Goal: Information Seeking & Learning: Check status

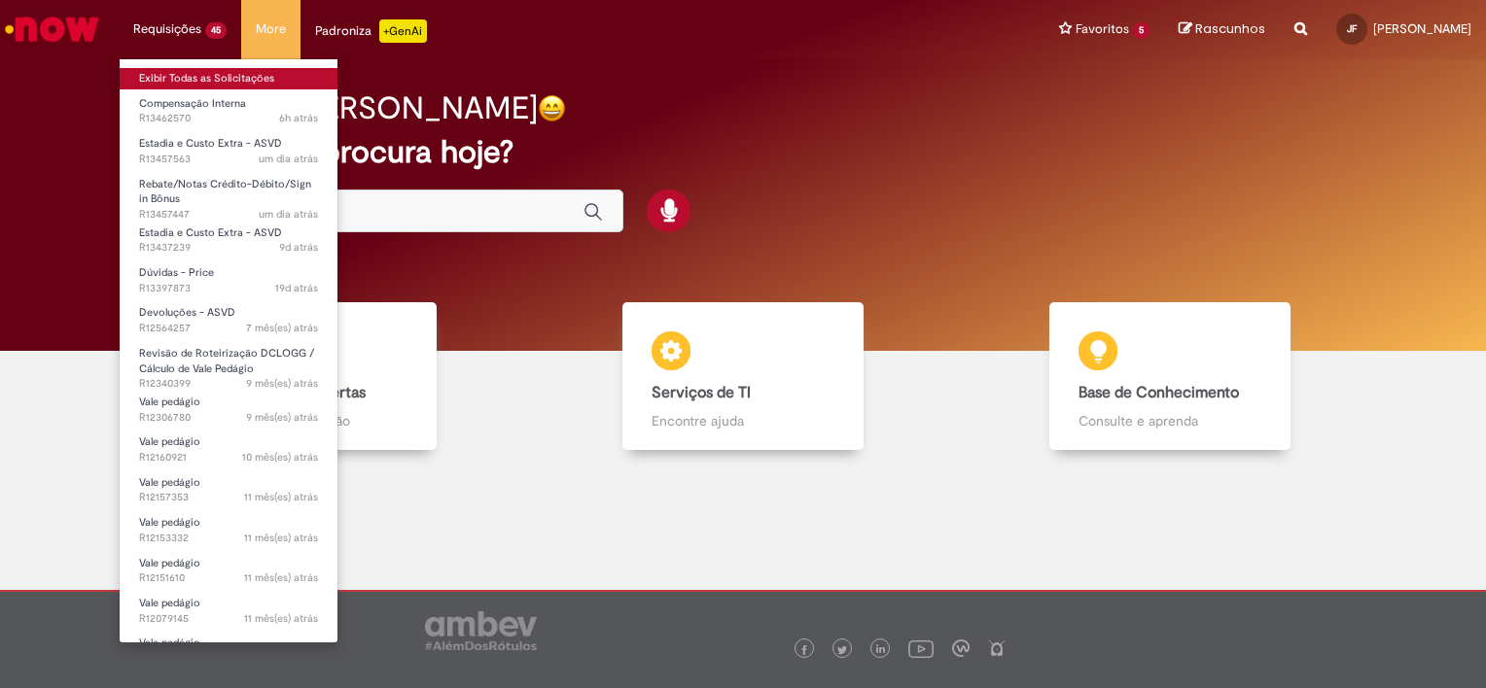
click at [191, 75] on link "Exibir Todas as Solicitações" at bounding box center [229, 78] width 218 height 21
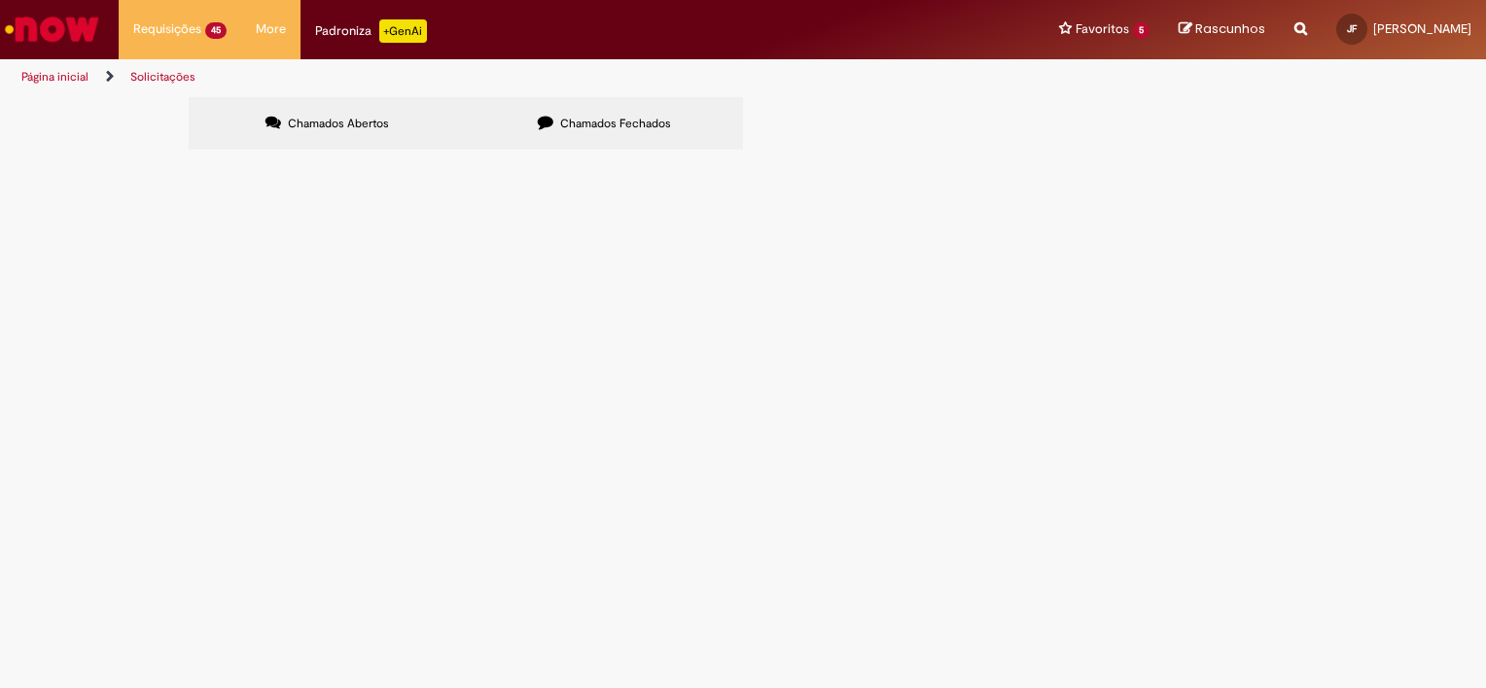
click at [619, 127] on span "Chamados Fechados" at bounding box center [615, 124] width 111 height 16
click at [0, 0] on input "Pesquisar" at bounding box center [0, 0] width 0 height 0
paste input "*********"
type input "*********"
click at [0, 0] on button "Pesquisar" at bounding box center [0, 0] width 0 height 0
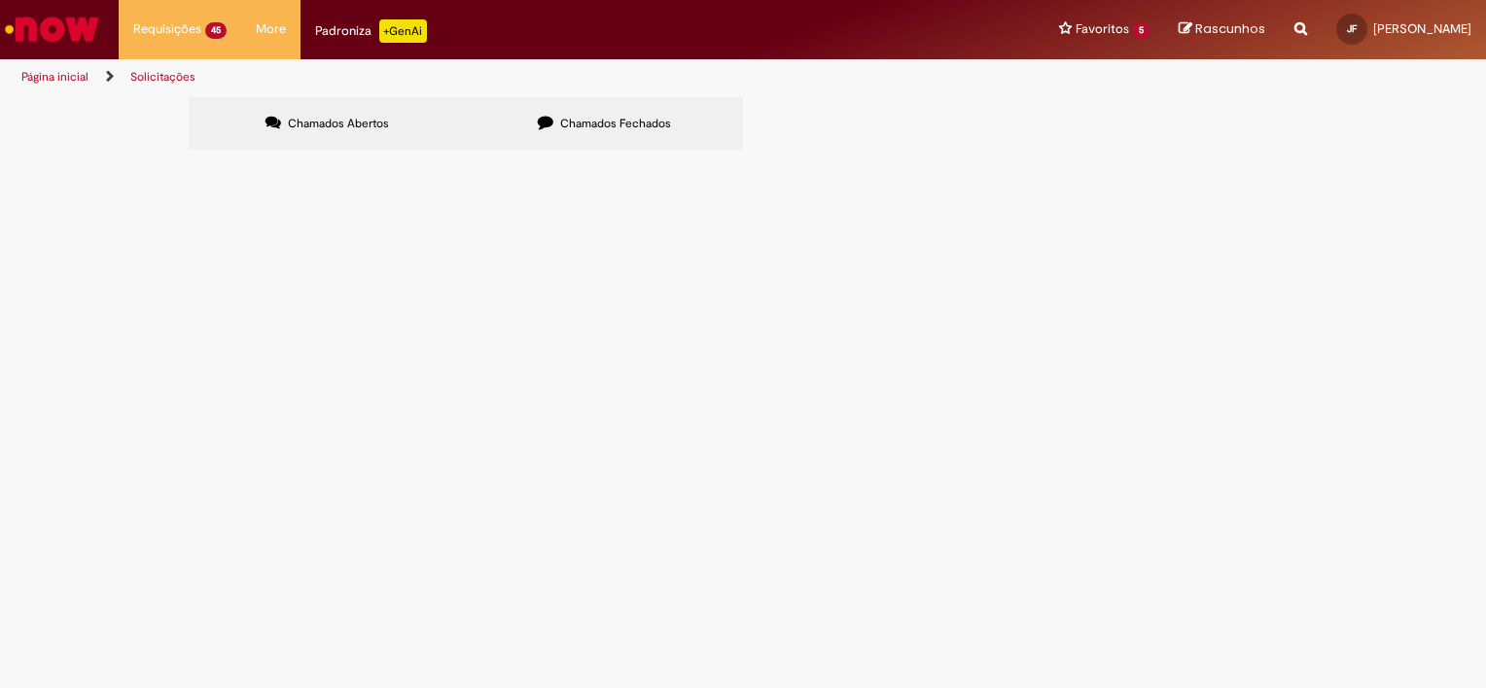
click at [0, 0] on input "Pesquisar" at bounding box center [0, 0] width 0 height 0
paste input "*********"
type input "*********"
click at [0, 0] on button "Pesquisar" at bounding box center [0, 0] width 0 height 0
click at [414, 124] on label "Chamados Abertos" at bounding box center [327, 123] width 277 height 53
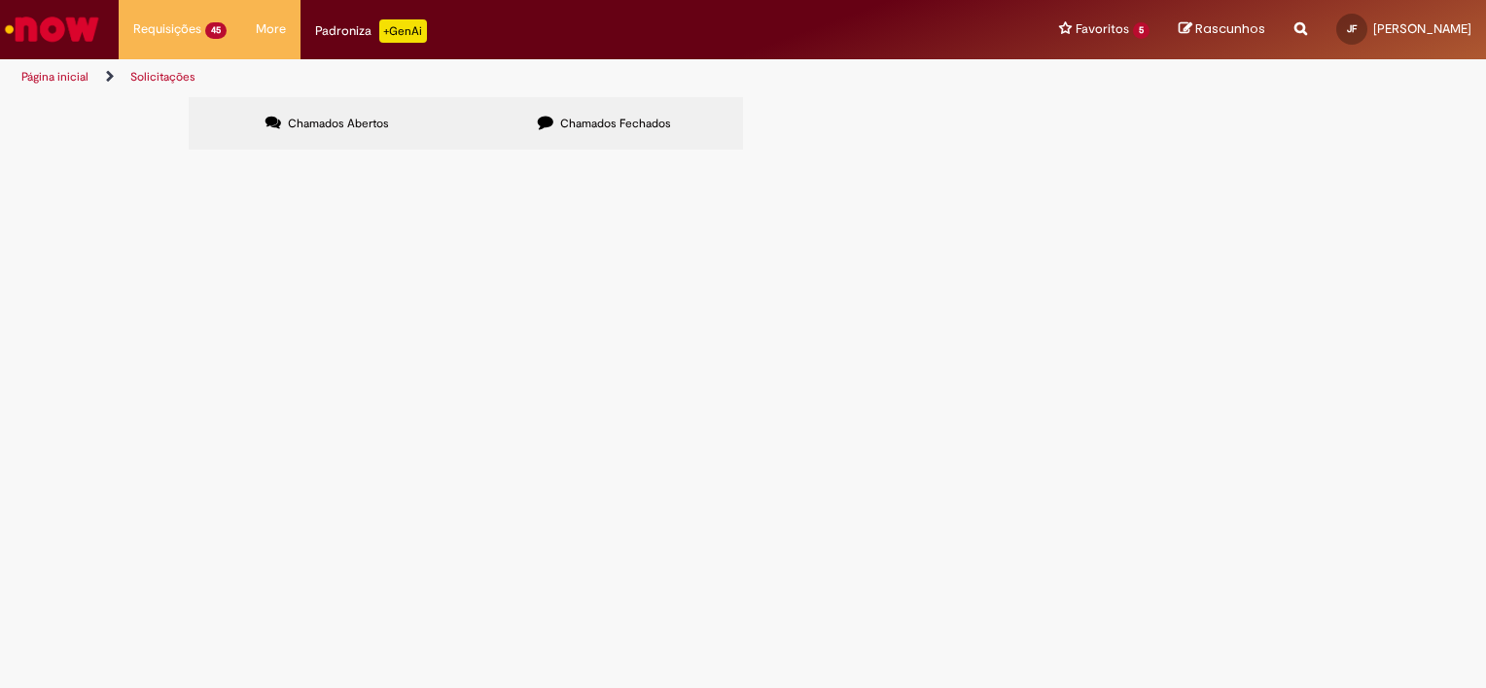
click at [0, 0] on input "Pesquisar" at bounding box center [0, 0] width 0 height 0
paste input "*********"
type input "*********"
click at [0, 0] on button "Pesquisar" at bounding box center [0, 0] width 0 height 0
click at [0, 0] on input "Pesquisar" at bounding box center [0, 0] width 0 height 0
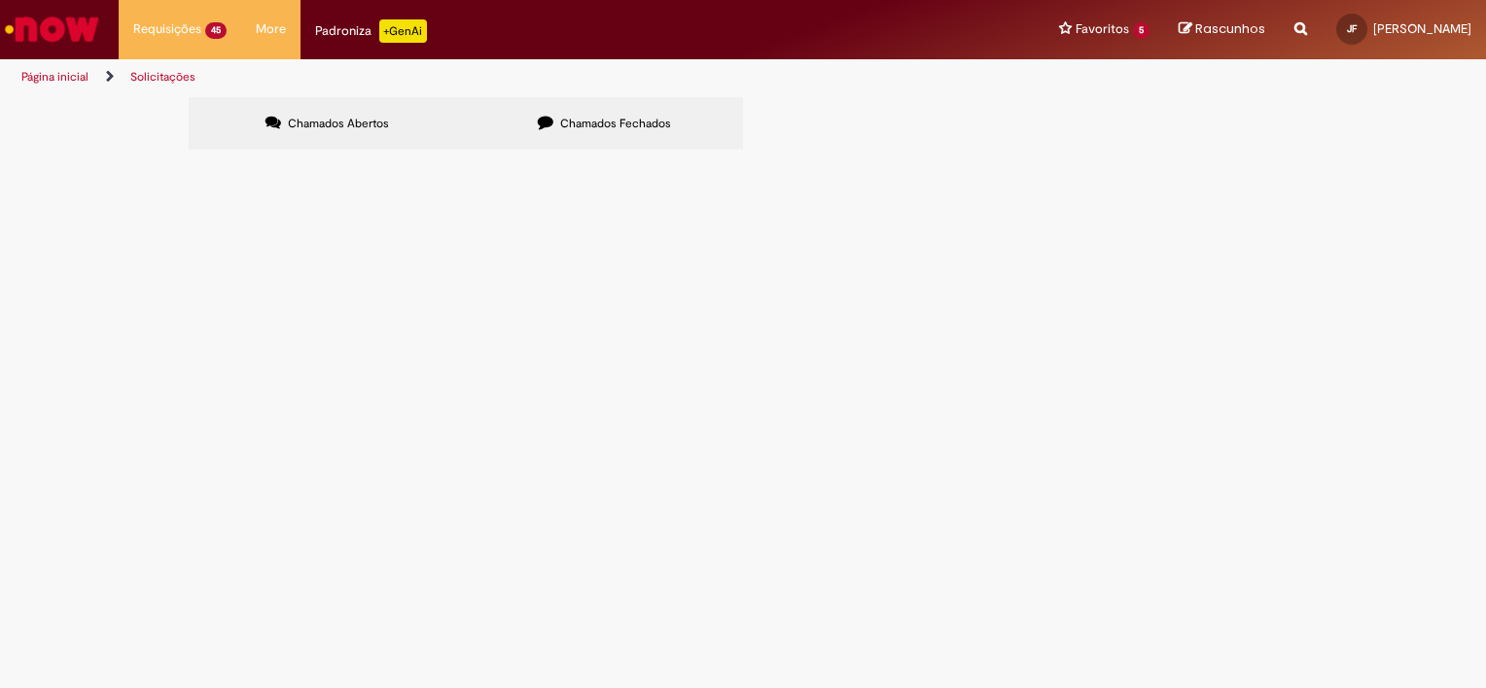
paste input "*********"
type input "*********"
click at [0, 0] on button "Pesquisar" at bounding box center [0, 0] width 0 height 0
drag, startPoint x: 166, startPoint y: 80, endPoint x: 245, endPoint y: 20, distance: 98.6
click at [0, 0] on link "Exibir Todas as Solicitações" at bounding box center [0, 0] width 0 height 0
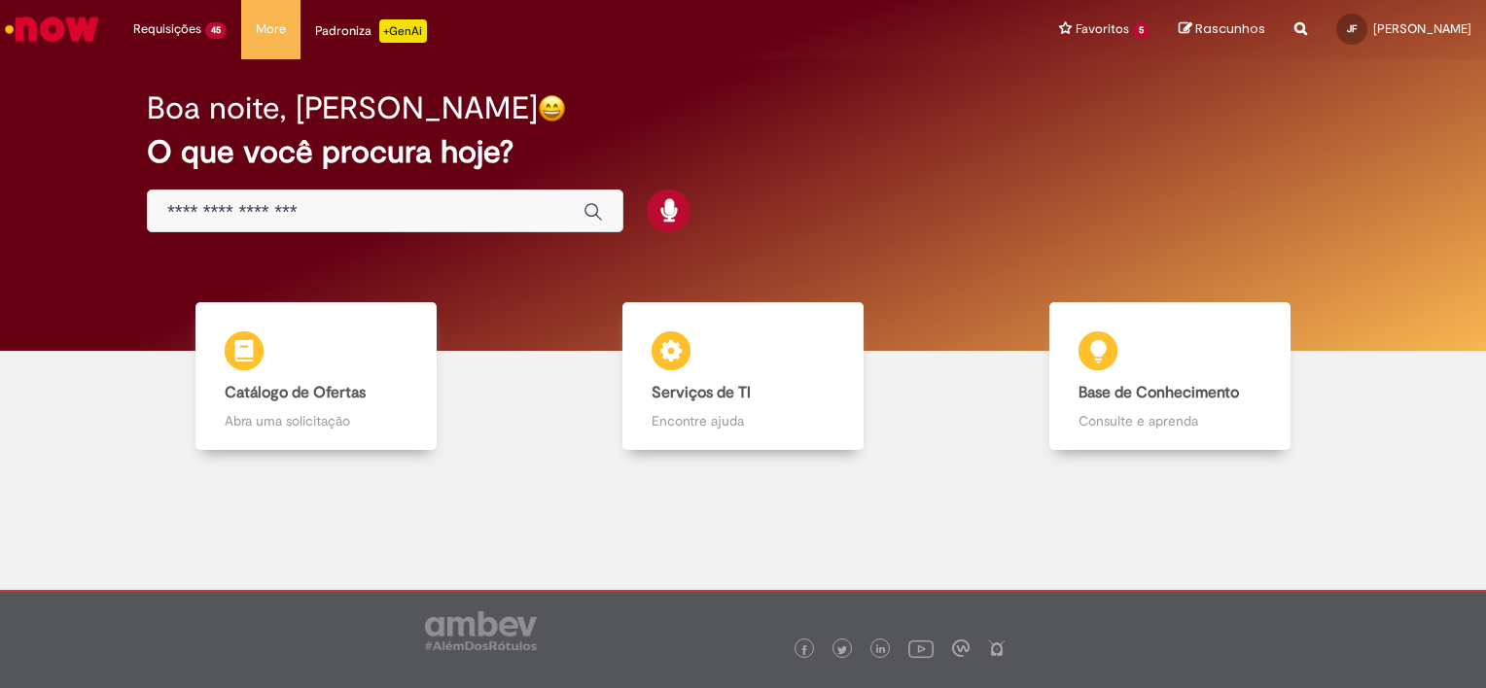
click at [1307, 28] on icon "Search from all sources" at bounding box center [1300, 17] width 13 height 35
click at [1260, 39] on input "text" at bounding box center [1261, 30] width 89 height 33
paste input "*********"
type input "*********"
click button "Pesquisar" at bounding box center [1199, 30] width 38 height 33
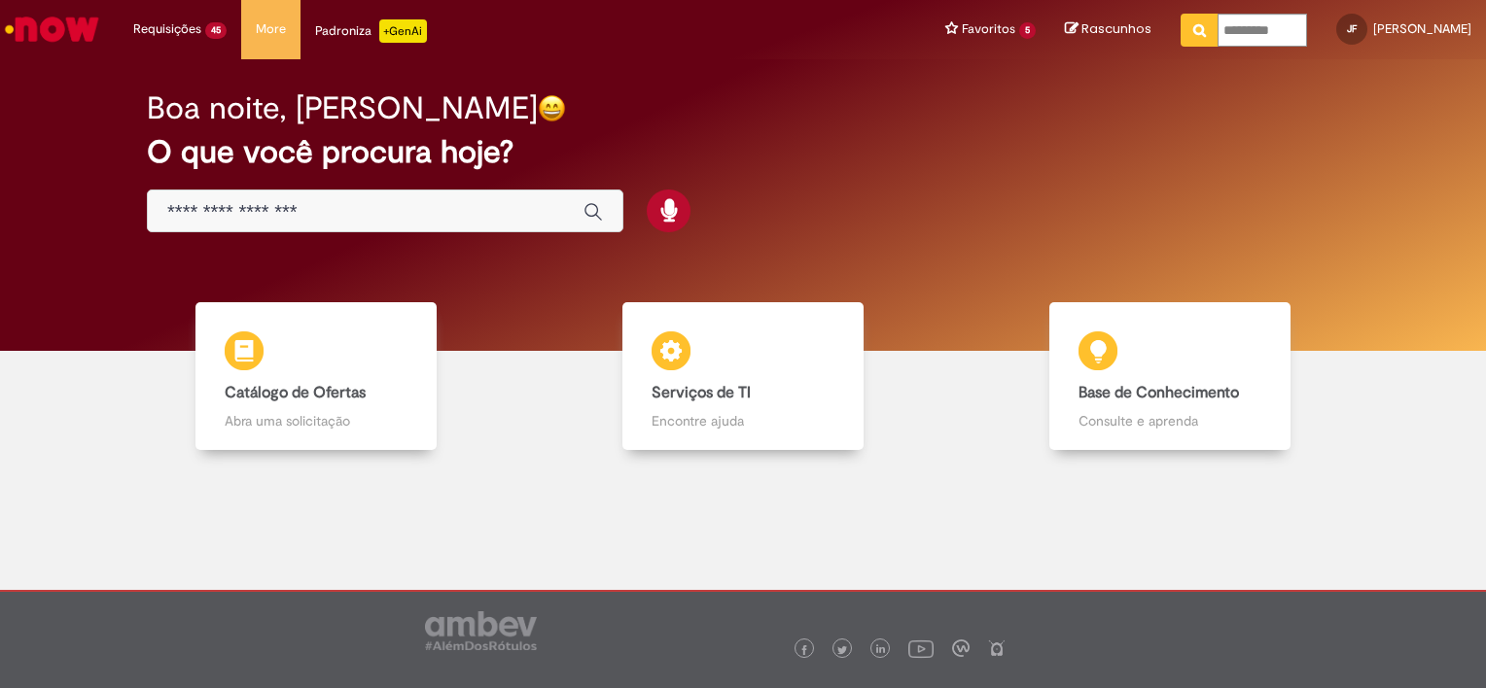
type input "*********"
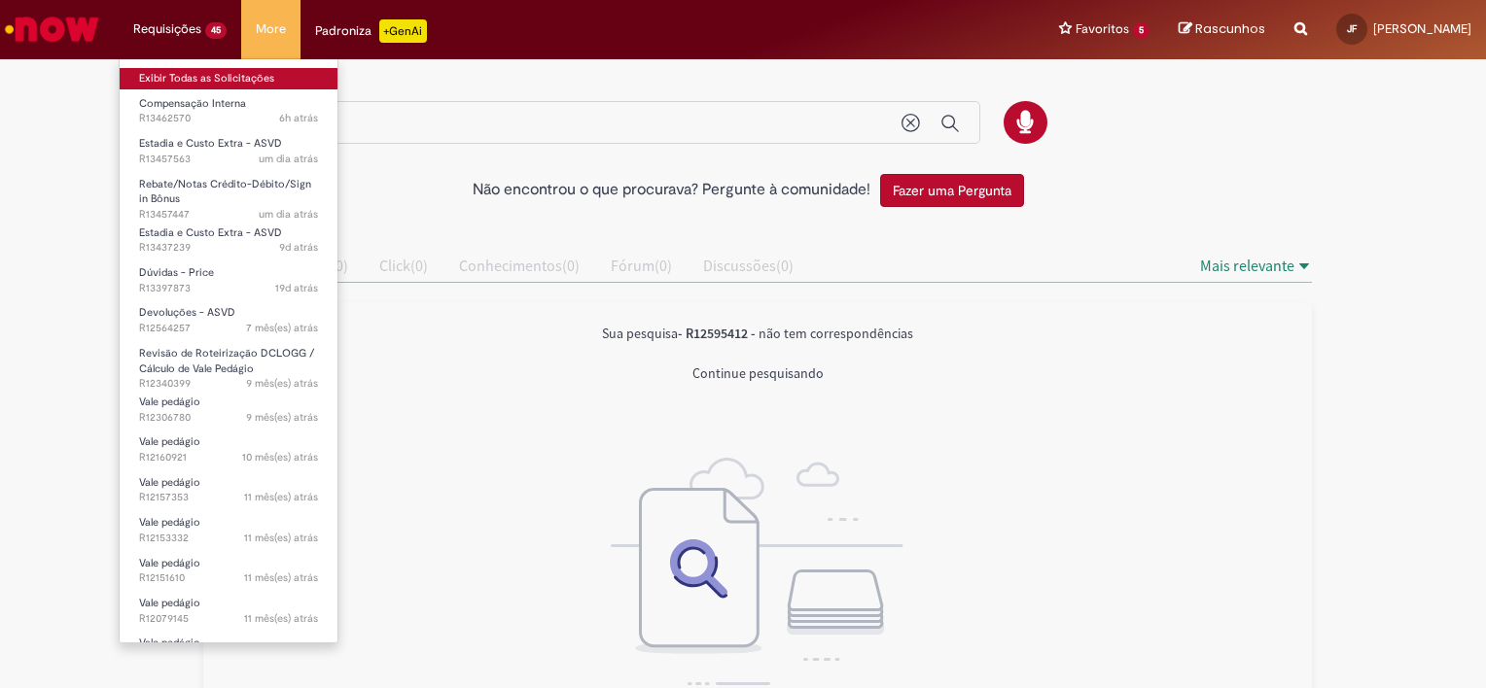
click at [214, 80] on link "Exibir Todas as Solicitações" at bounding box center [229, 78] width 218 height 21
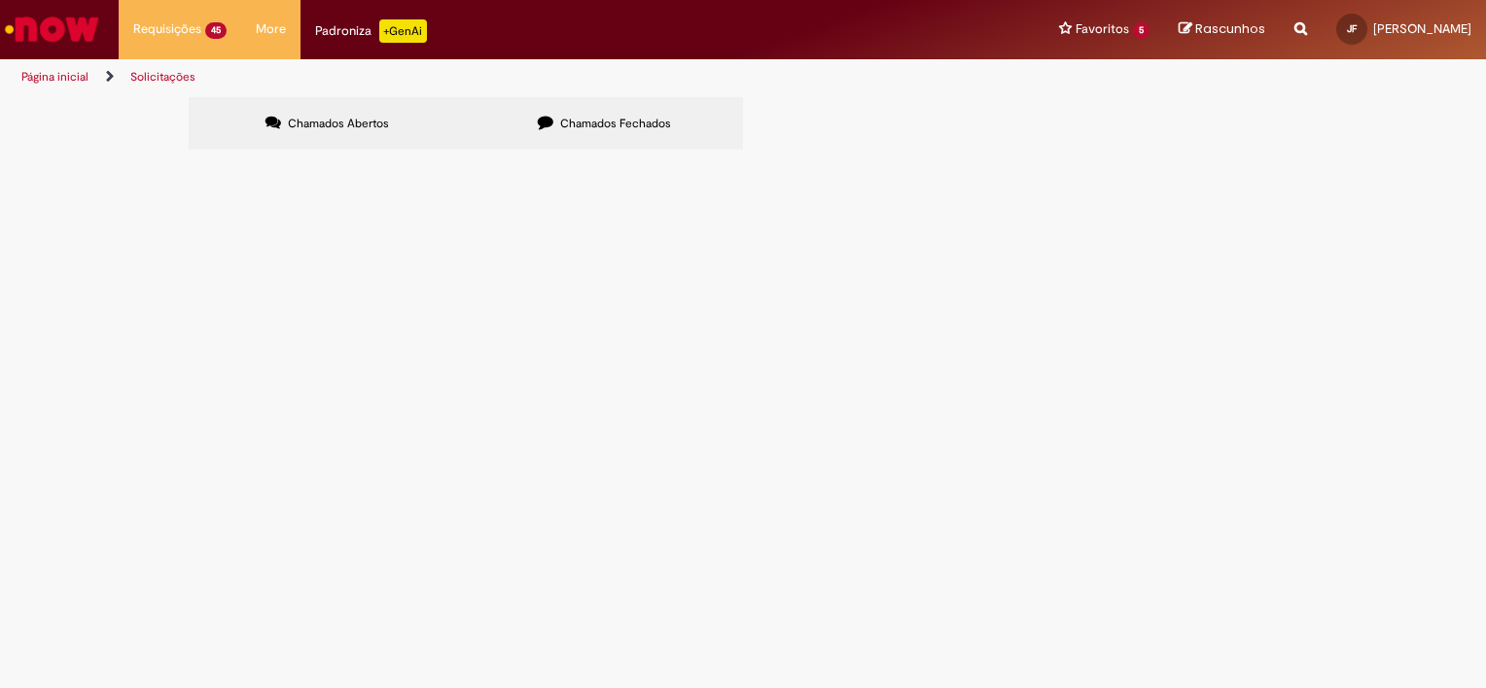
click at [572, 131] on span "Chamados Fechados" at bounding box center [615, 124] width 111 height 16
click at [0, 0] on input "Pesquisar" at bounding box center [0, 0] width 0 height 0
paste input "*********"
type input "*********"
click at [0, 0] on button "Pesquisar" at bounding box center [0, 0] width 0 height 0
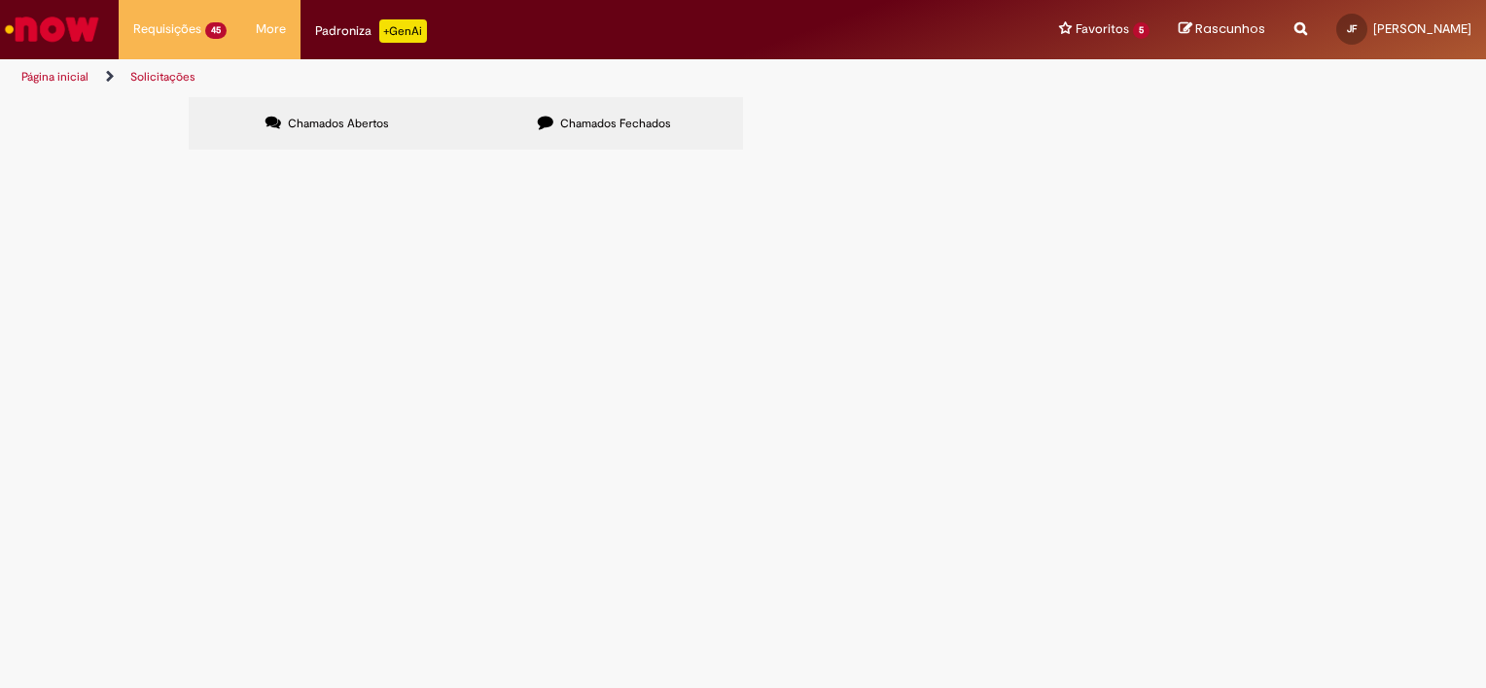
click at [0, 0] on span "Compensação Interna" at bounding box center [0, 0] width 0 height 0
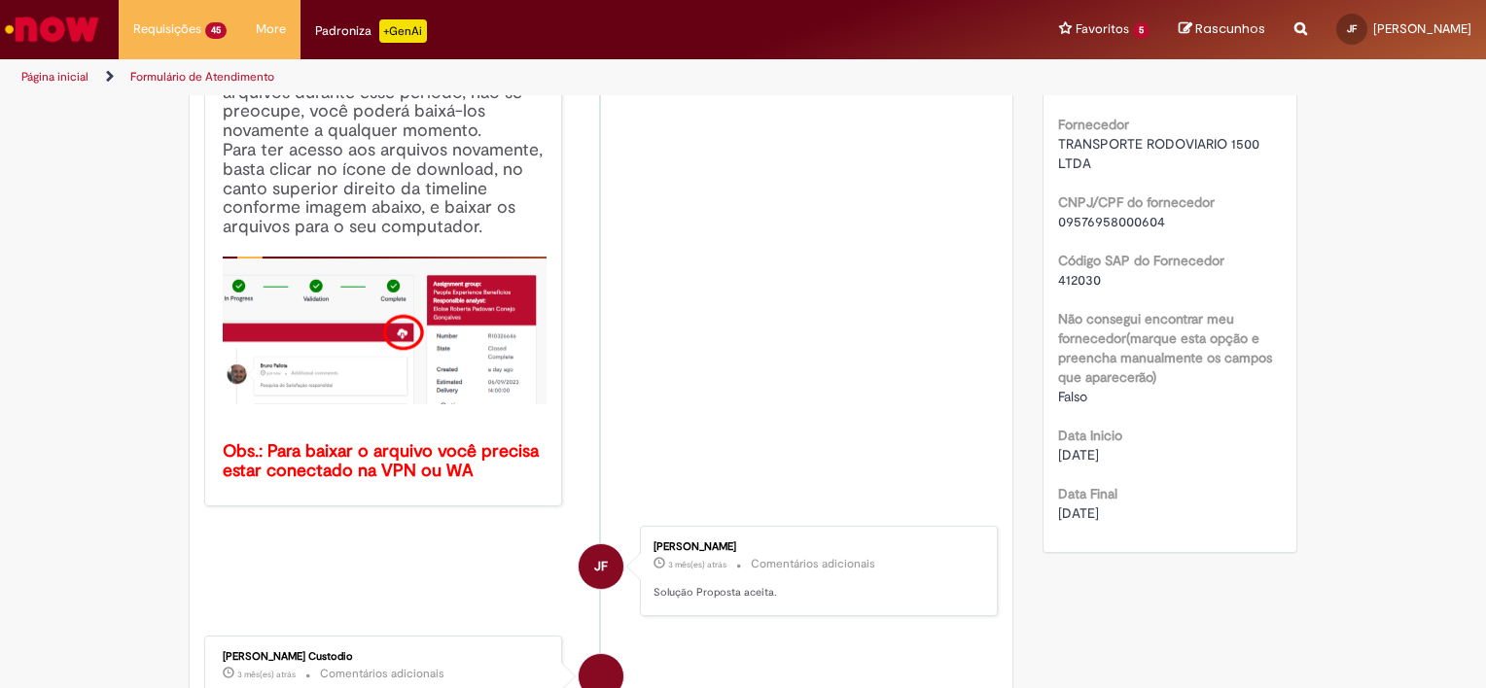
scroll to position [501, 0]
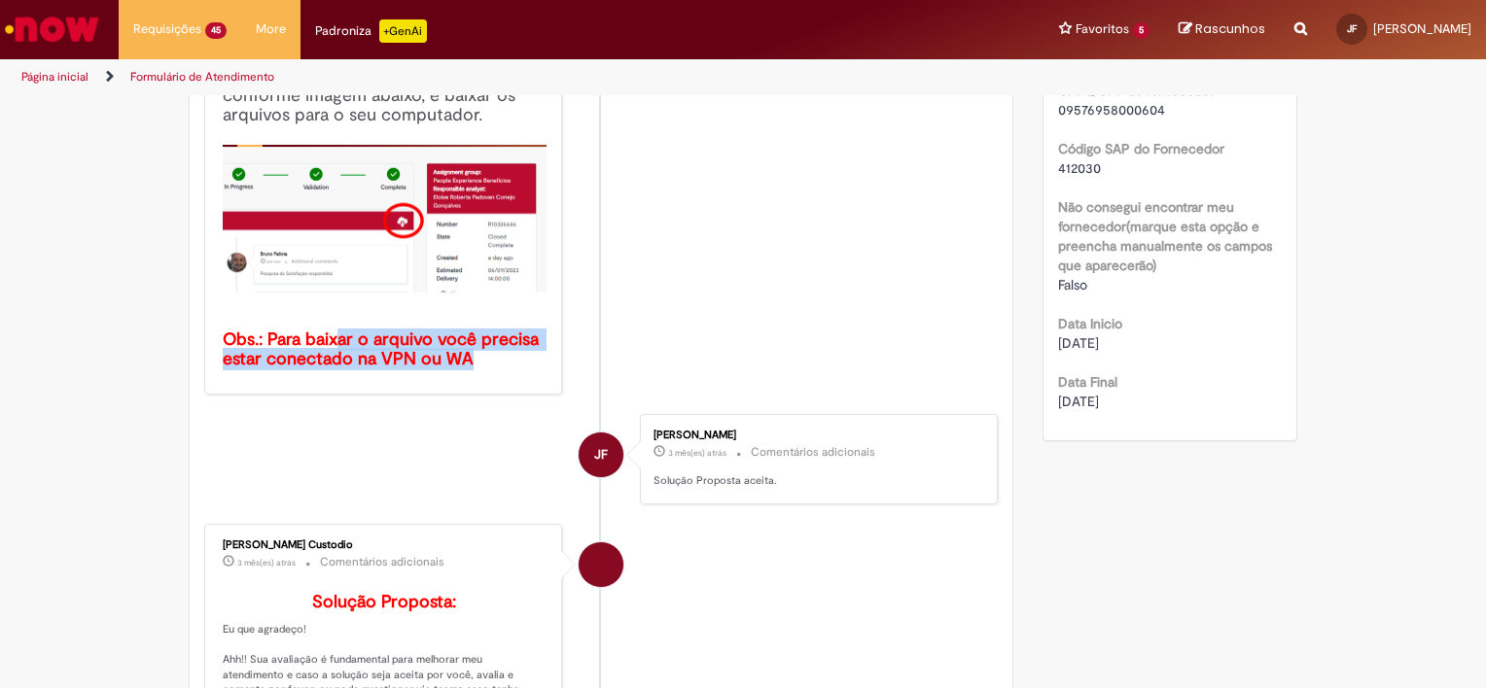
drag, startPoint x: 332, startPoint y: 347, endPoint x: 467, endPoint y: 372, distance: 137.5
click at [467, 372] on div "Prezado, usuário. Como política de redução de espaço da nossa instância, os ane…" at bounding box center [385, 112] width 324 height 533
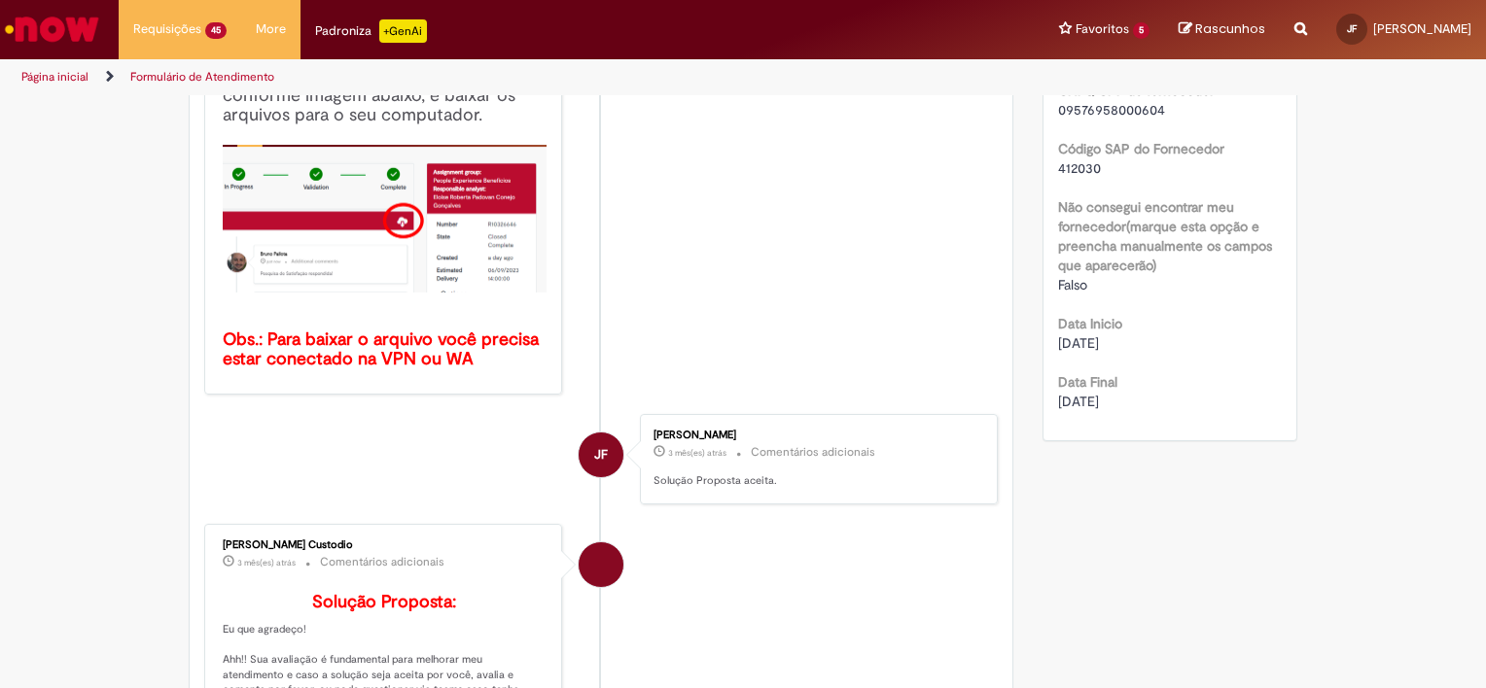
drag, startPoint x: 467, startPoint y: 372, endPoint x: 433, endPoint y: 404, distance: 46.8
click at [420, 369] on div "Prezado, usuário. Como política de redução de espaço da nossa instância, os ane…" at bounding box center [385, 112] width 324 height 533
click at [420, 362] on b "Obs.: Para baixar o arquivo você precisa estar conectado na VPN ou WA" at bounding box center [383, 350] width 321 height 42
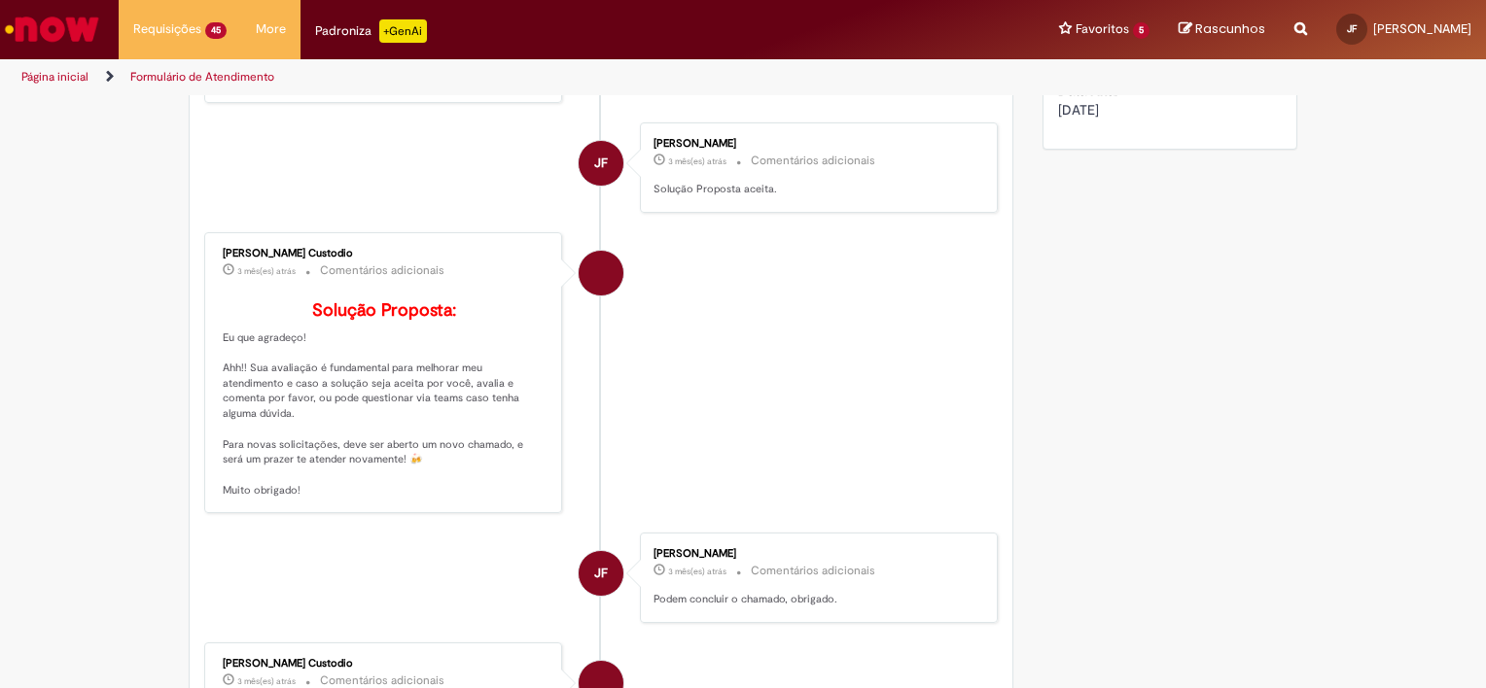
click at [380, 303] on b "Solução Proposta:" at bounding box center [384, 310] width 144 height 22
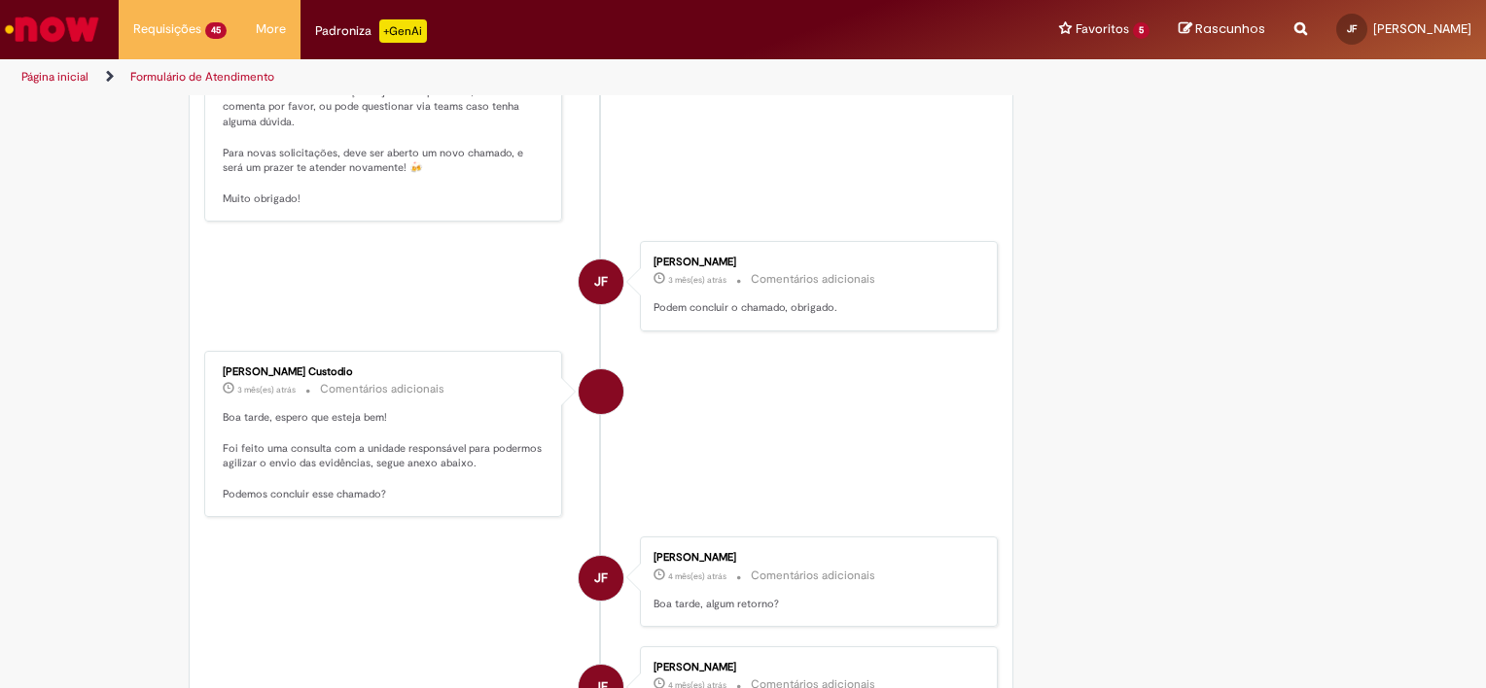
scroll to position [1181, 0]
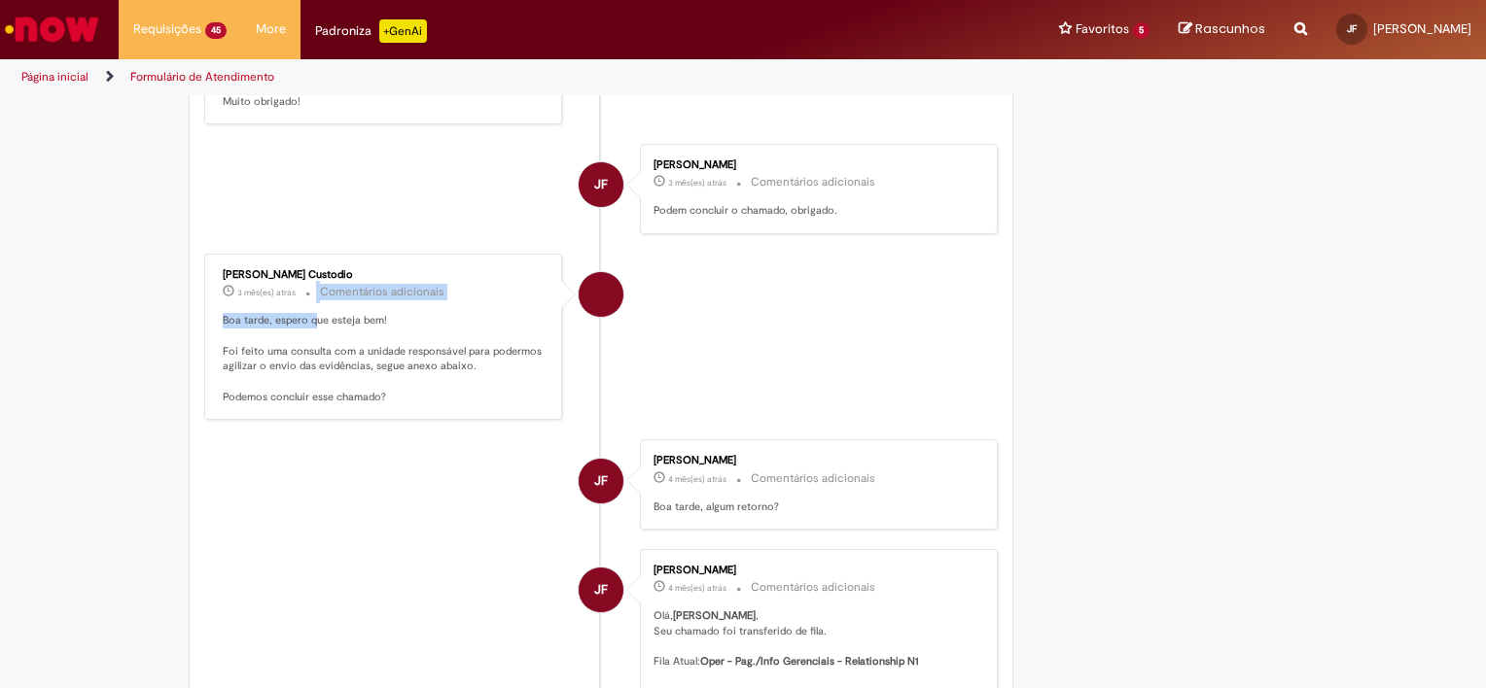
drag, startPoint x: 304, startPoint y: 330, endPoint x: 311, endPoint y: 340, distance: 12.7
click at [311, 340] on div "[PERSON_NAME] Custodio 3 mês(es) atrás 3 meses atrás Comentários adicionais Boa…" at bounding box center [383, 337] width 346 height 155
click at [313, 349] on p "Boa tarde, espero que esteja bem! Foi feito uma consulta com a unidade responsá…" at bounding box center [385, 358] width 324 height 91
click at [311, 367] on p "Boa tarde, espero que esteja bem! Foi feito uma consulta com a unidade responsá…" at bounding box center [385, 358] width 324 height 91
drag, startPoint x: 319, startPoint y: 363, endPoint x: 362, endPoint y: 363, distance: 42.8
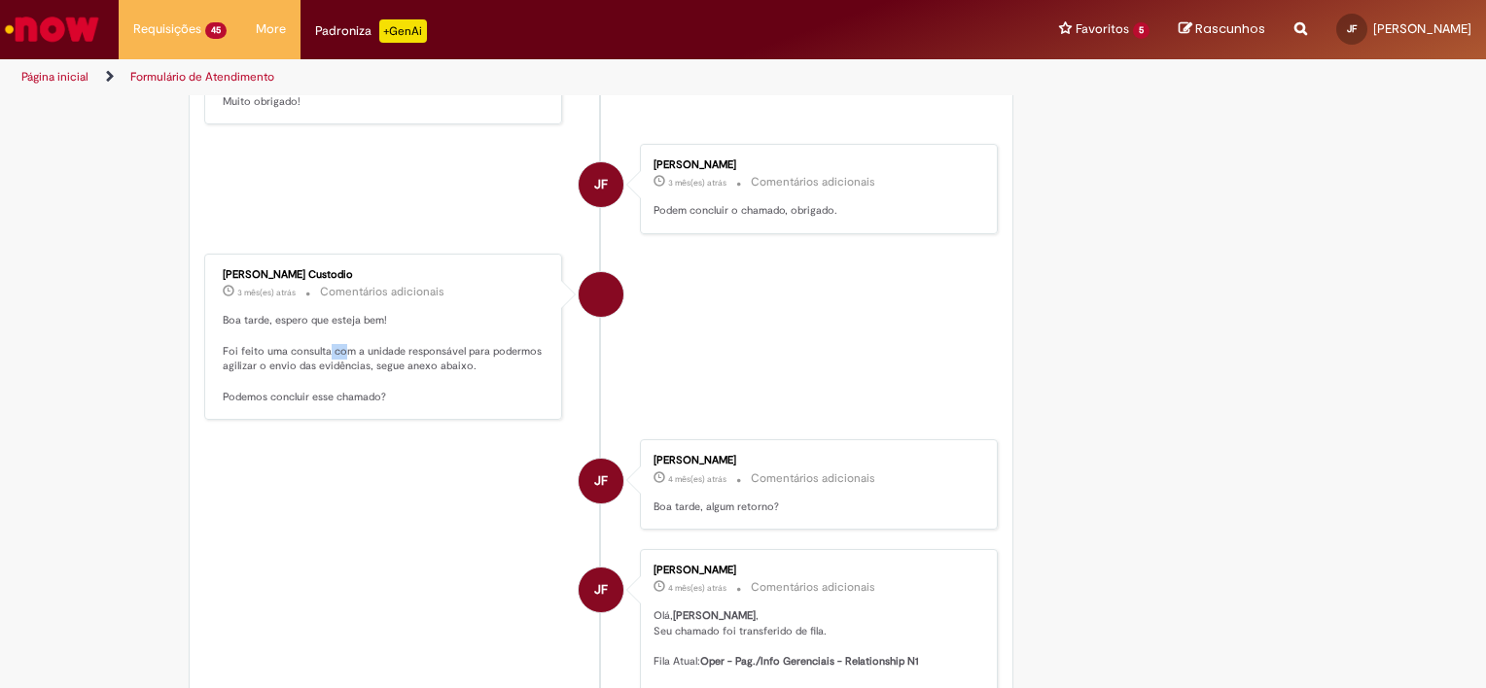
click at [354, 363] on p "Boa tarde, espero que esteja bem! Foi feito uma consulta com a unidade responsá…" at bounding box center [385, 358] width 324 height 91
drag, startPoint x: 362, startPoint y: 363, endPoint x: 414, endPoint y: 374, distance: 53.8
click at [413, 373] on p "Boa tarde, espero que esteja bem! Foi feito uma consulta com a unidade responsá…" at bounding box center [385, 358] width 324 height 91
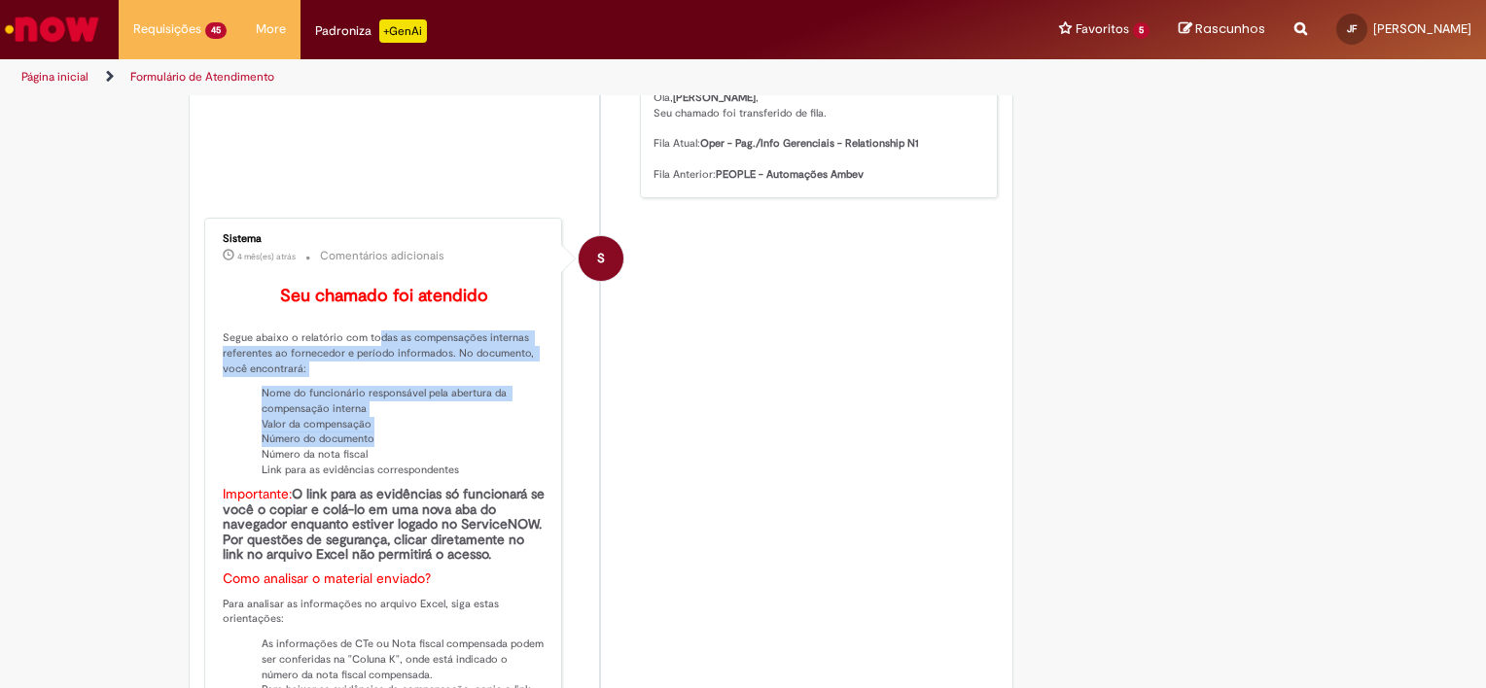
click at [404, 438] on p "Seu chamado foi atendido Segue abaixo o relatório com todas as compensações int…" at bounding box center [385, 630] width 324 height 686
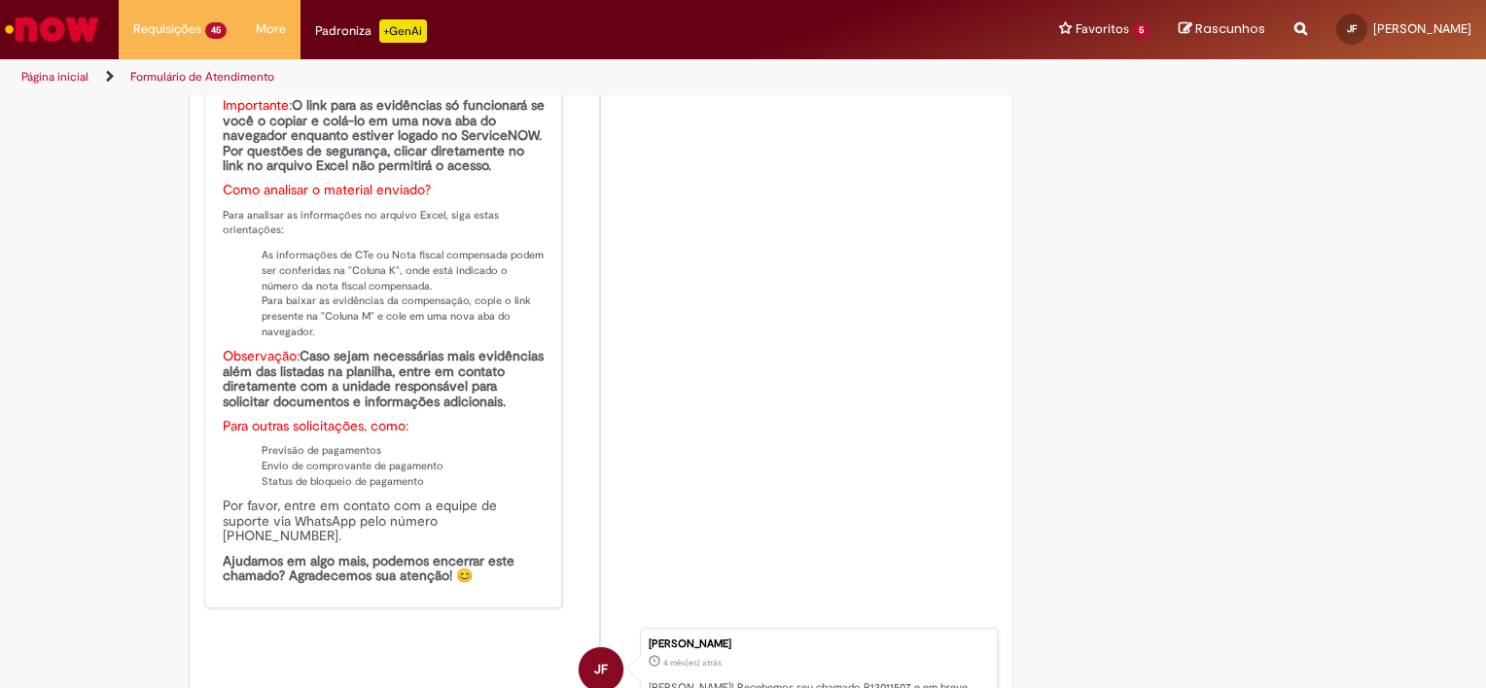
click at [408, 414] on p "Seu chamado foi atendido Segue abaixo o relatório com todas as compensações int…" at bounding box center [385, 241] width 324 height 686
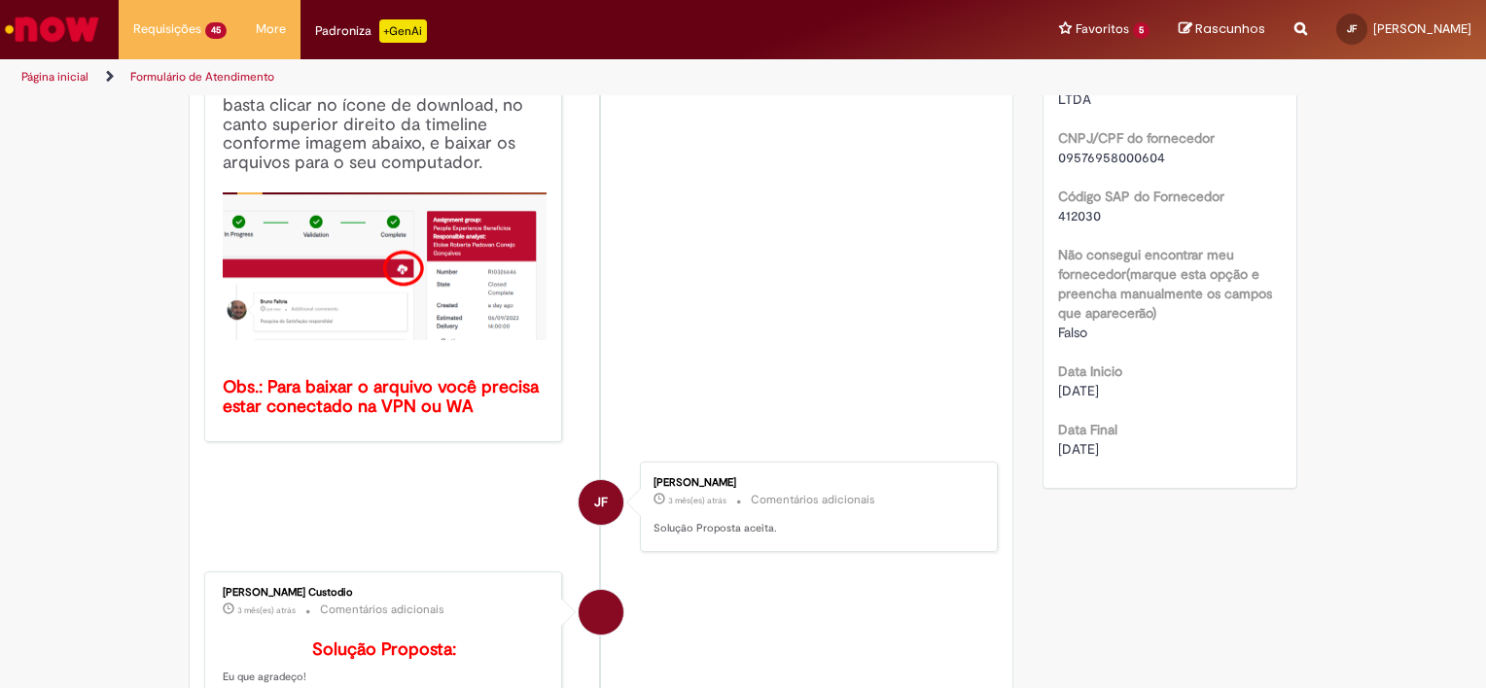
scroll to position [452, 0]
drag, startPoint x: 369, startPoint y: 398, endPoint x: 422, endPoint y: 403, distance: 52.7
click at [422, 403] on b "Obs.: Para baixar o arquivo você precisa estar conectado na VPN ou WA" at bounding box center [383, 398] width 321 height 42
drag, startPoint x: 422, startPoint y: 403, endPoint x: 468, endPoint y: 403, distance: 45.7
click at [473, 403] on h4 "Prezado, usuário. Como política de redução de espaço da nossa instância, os ane…" at bounding box center [385, 161] width 324 height 513
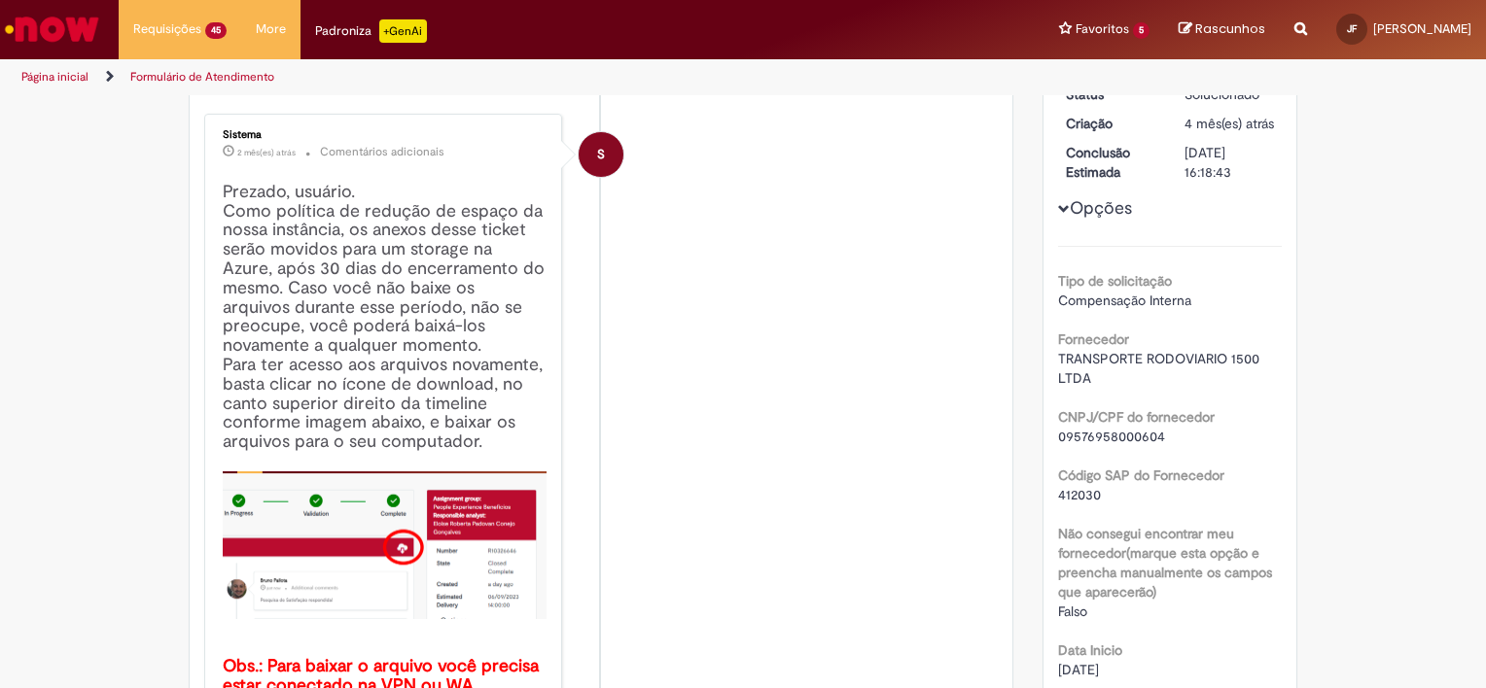
scroll to position [160, 0]
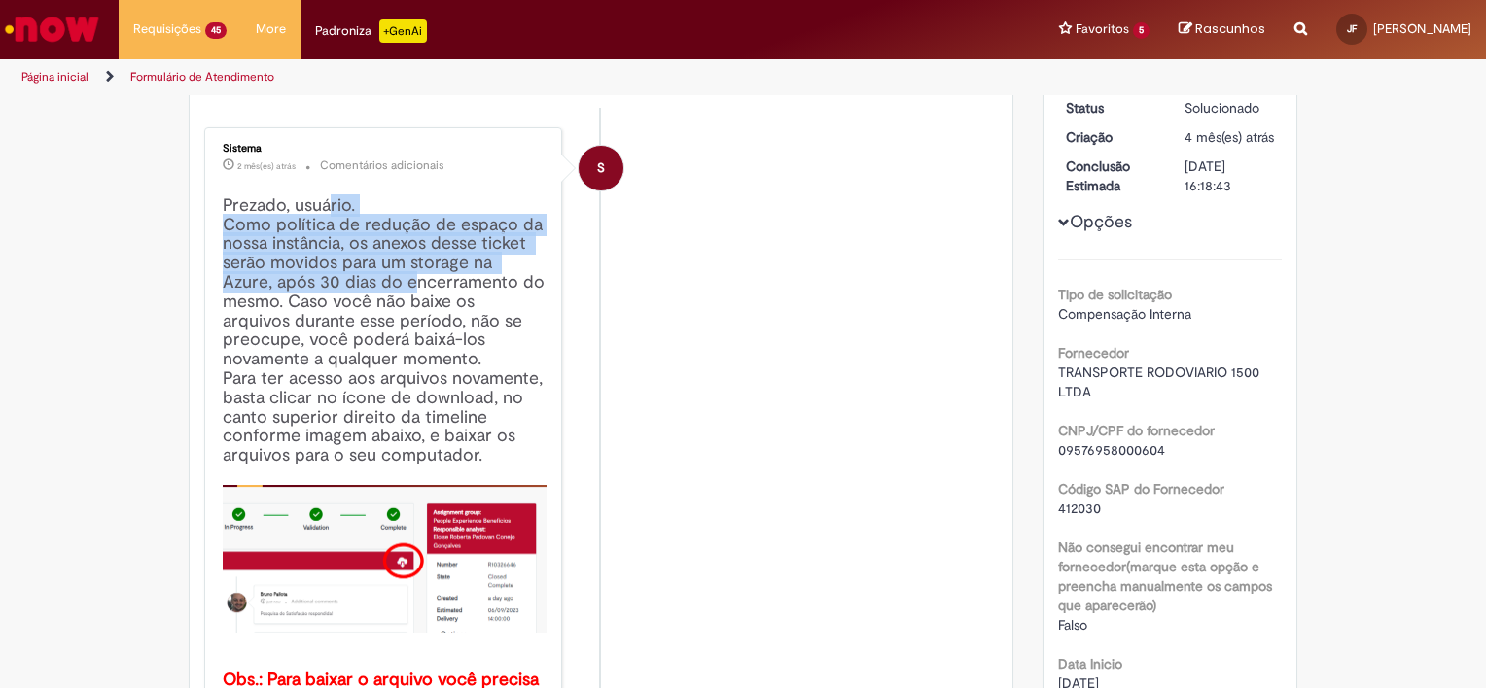
click at [358, 283] on h4 "Prezado, usuário. Como política de redução de espaço da nossa instância, os ane…" at bounding box center [385, 452] width 324 height 513
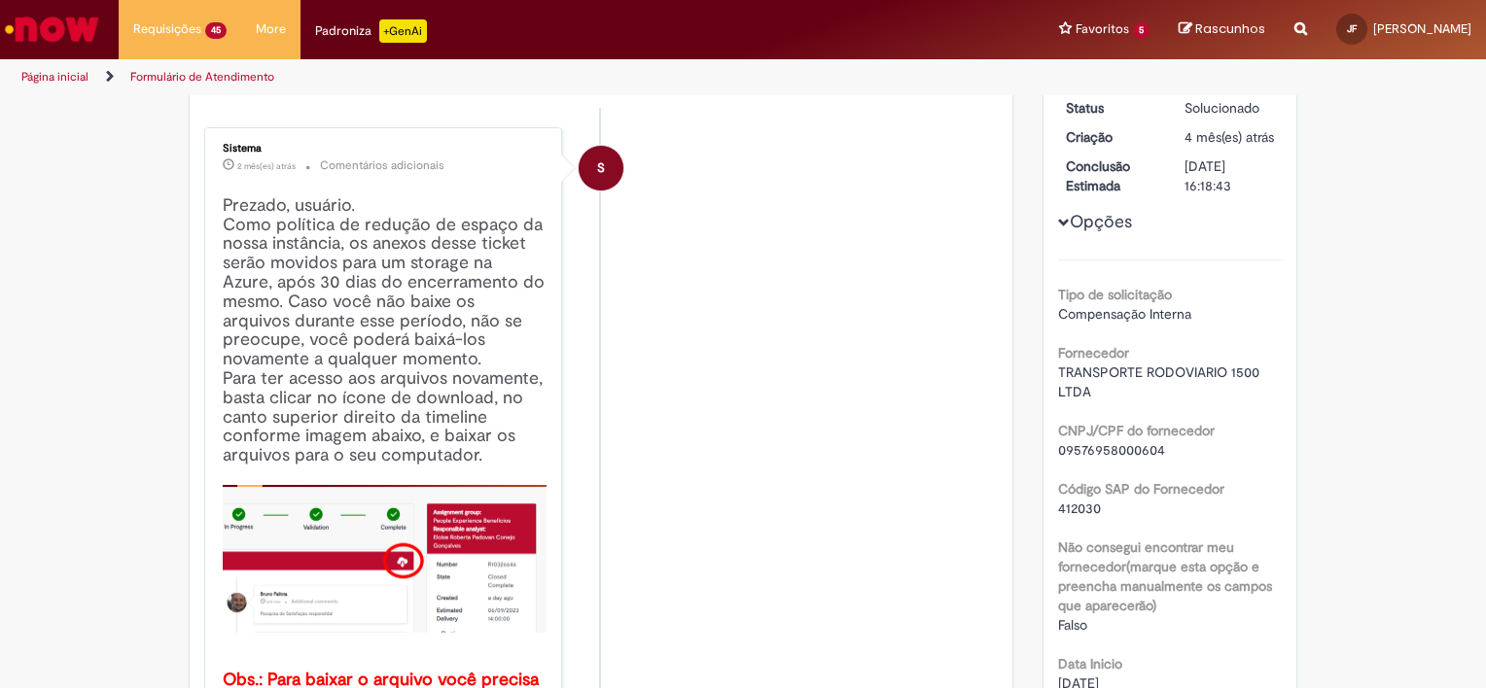
drag, startPoint x: 358, startPoint y: 283, endPoint x: 365, endPoint y: 295, distance: 13.5
click at [365, 295] on h4 "Prezado, usuário. Como política de redução de espaço da nossa instância, os ane…" at bounding box center [385, 452] width 324 height 513
click at [364, 342] on h4 "Prezado, usuário. Como política de redução de espaço da nossa instância, os ane…" at bounding box center [385, 452] width 324 height 513
drag, startPoint x: 311, startPoint y: 253, endPoint x: 305, endPoint y: 229, distance: 24.1
click at [305, 229] on h4 "Prezado, usuário. Como política de redução de espaço da nossa instância, os ane…" at bounding box center [385, 452] width 324 height 513
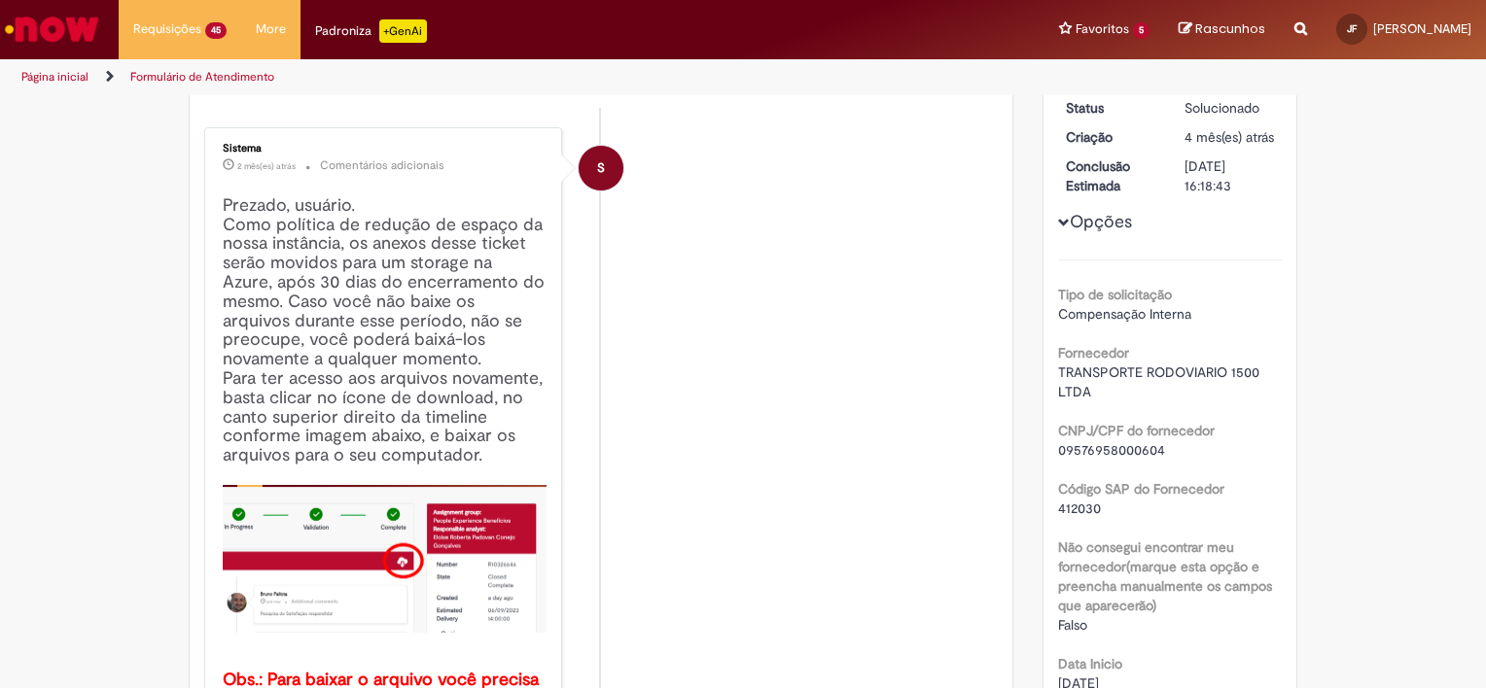
drag, startPoint x: 305, startPoint y: 229, endPoint x: 351, endPoint y: 323, distance: 103.9
click at [351, 323] on h4 "Prezado, usuário. Como política de redução de espaço da nossa instância, os ane…" at bounding box center [385, 452] width 324 height 513
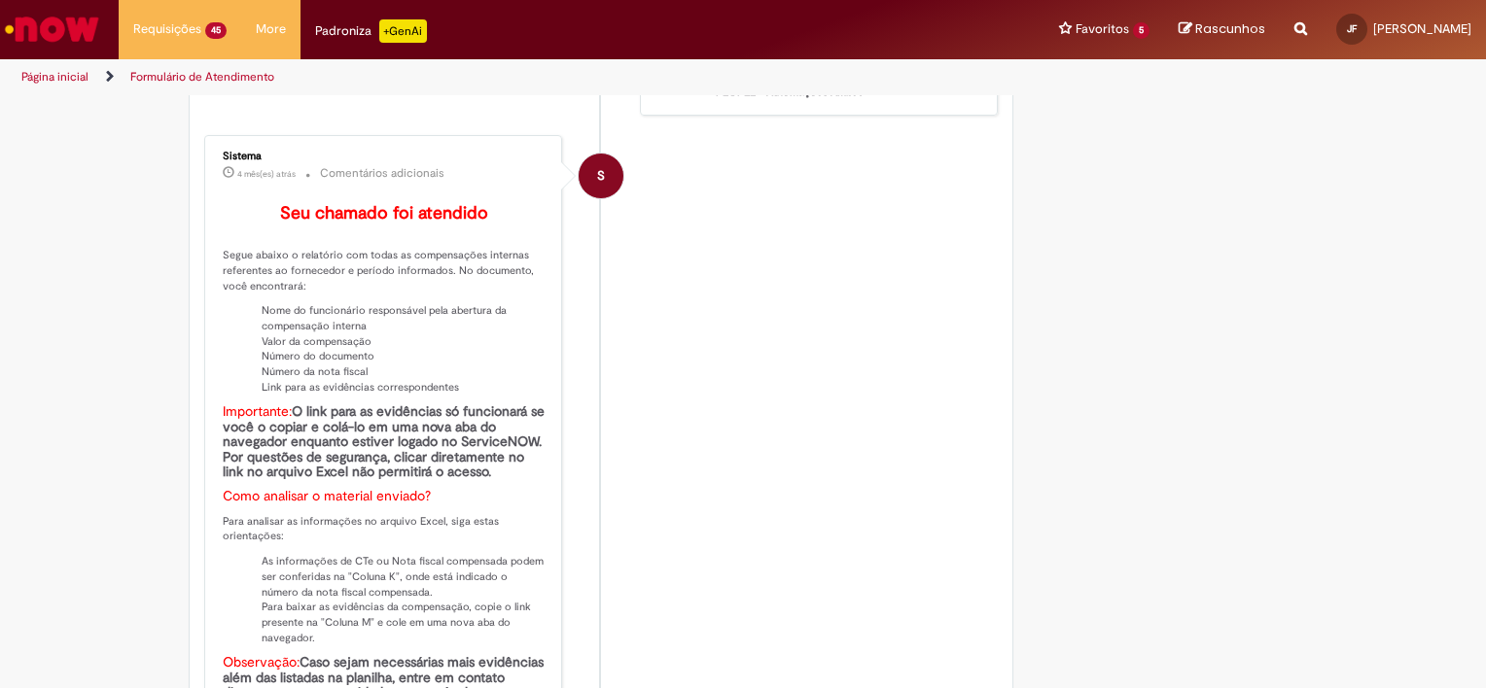
scroll to position [2786, 0]
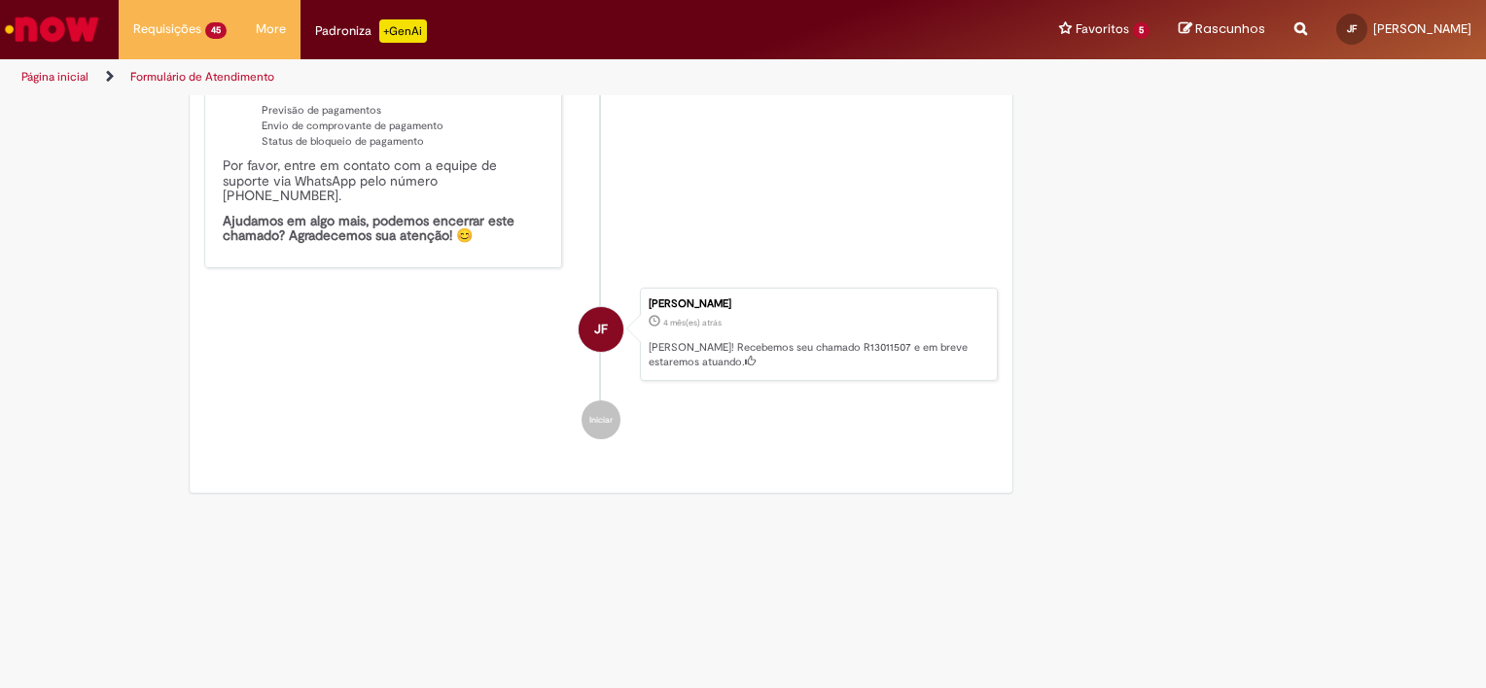
drag, startPoint x: 591, startPoint y: 303, endPoint x: 579, endPoint y: 286, distance: 21.0
click at [594, 306] on span "JF" at bounding box center [601, 329] width 14 height 47
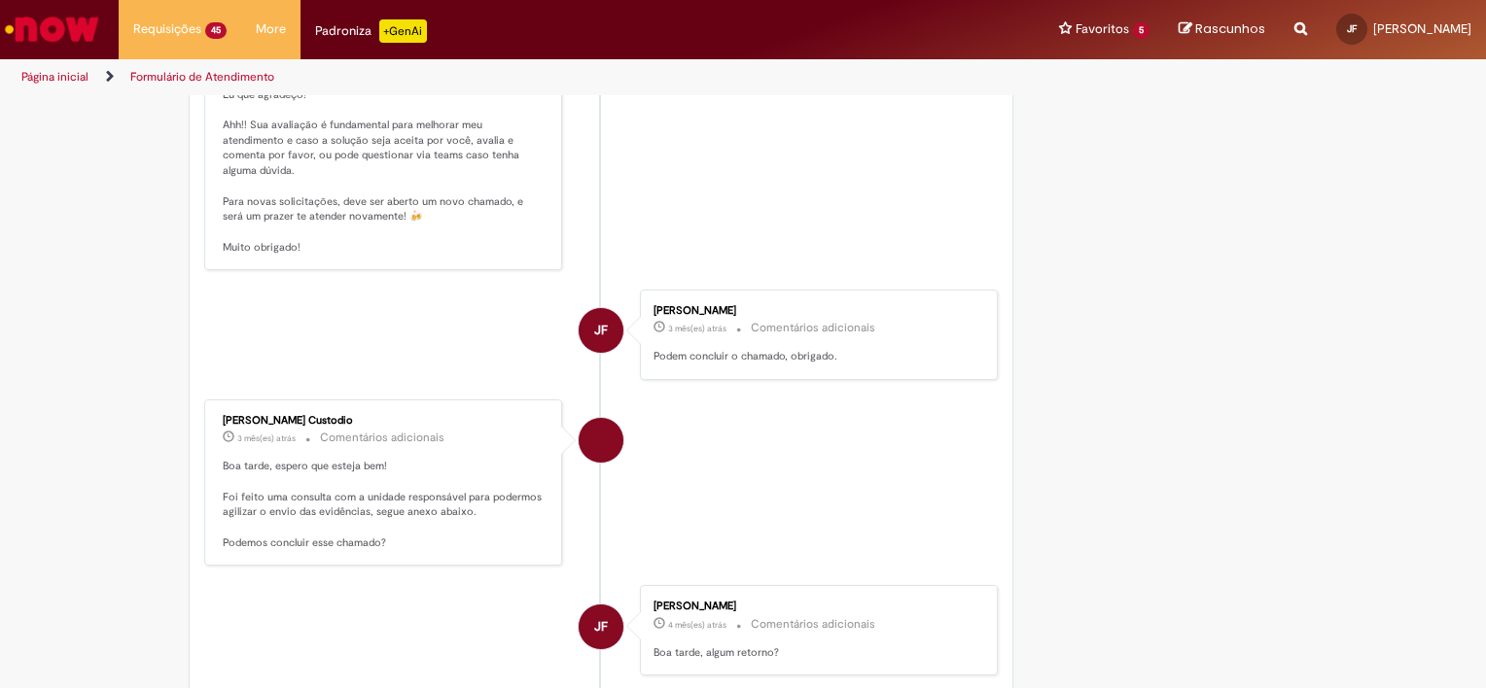
scroll to position [744, 0]
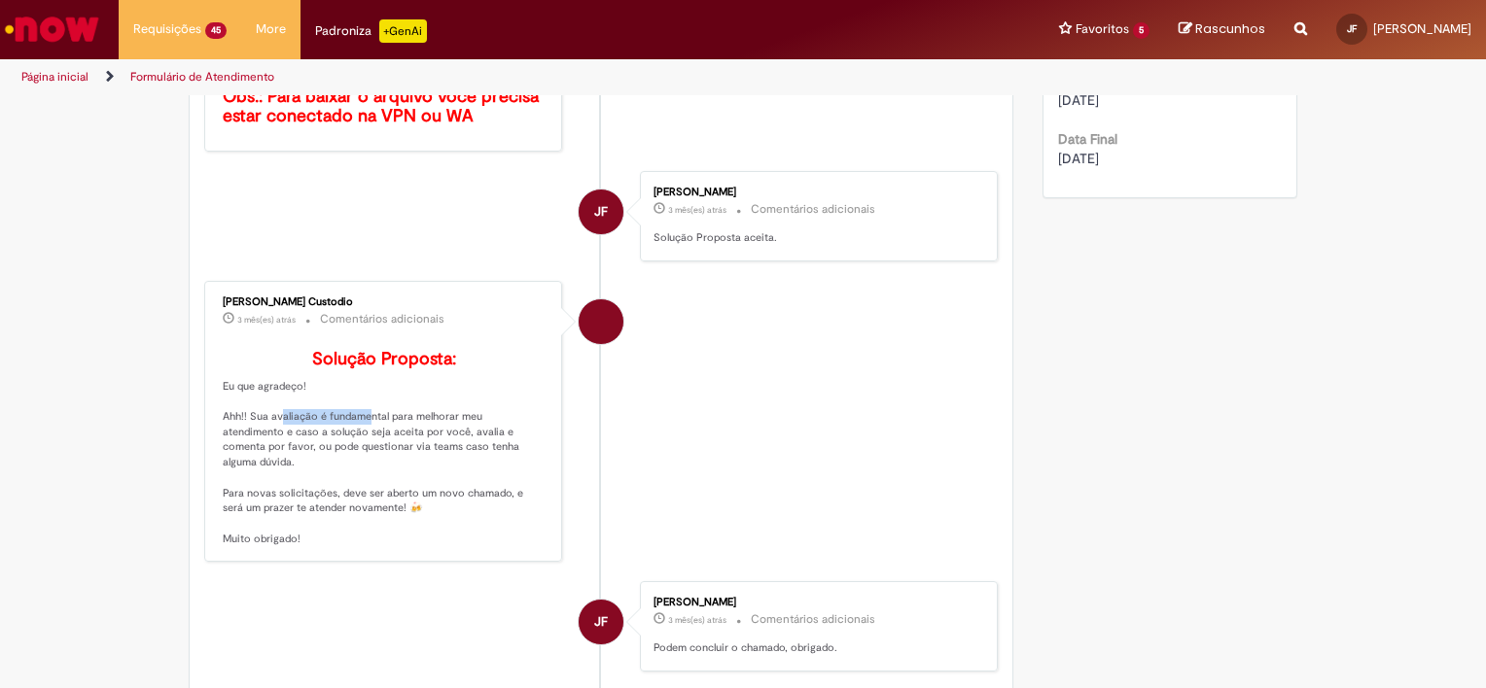
drag, startPoint x: 263, startPoint y: 446, endPoint x: 388, endPoint y: 446, distance: 124.5
click at [388, 446] on p "Solução Proposta: Eu que agradeço! Ahh!! Sua avaliação é fundamental para melho…" at bounding box center [385, 448] width 324 height 197
drag, startPoint x: 388, startPoint y: 446, endPoint x: 404, endPoint y: 446, distance: 16.5
click at [404, 446] on p "Solução Proposta: Eu que agradeço! Ahh!! Sua avaliação é fundamental para melho…" at bounding box center [385, 448] width 324 height 197
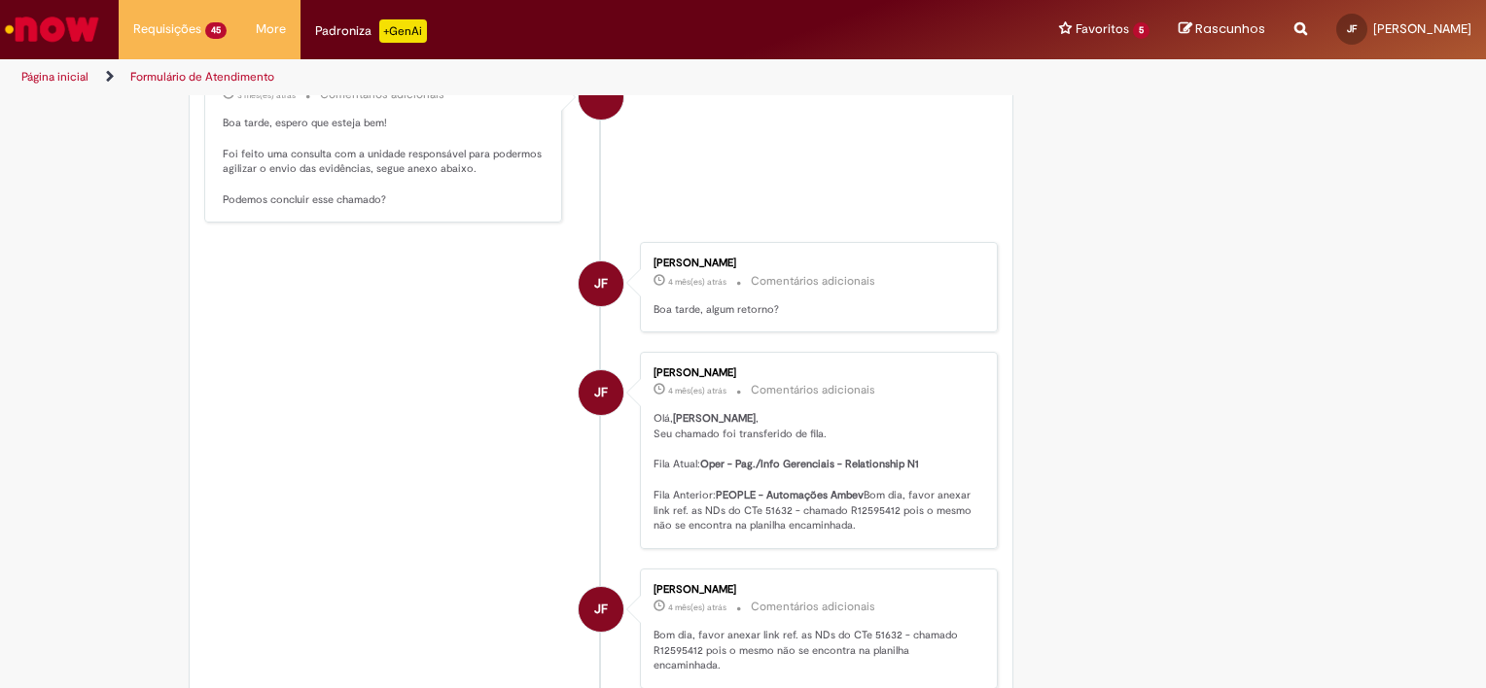
scroll to position [1424, 0]
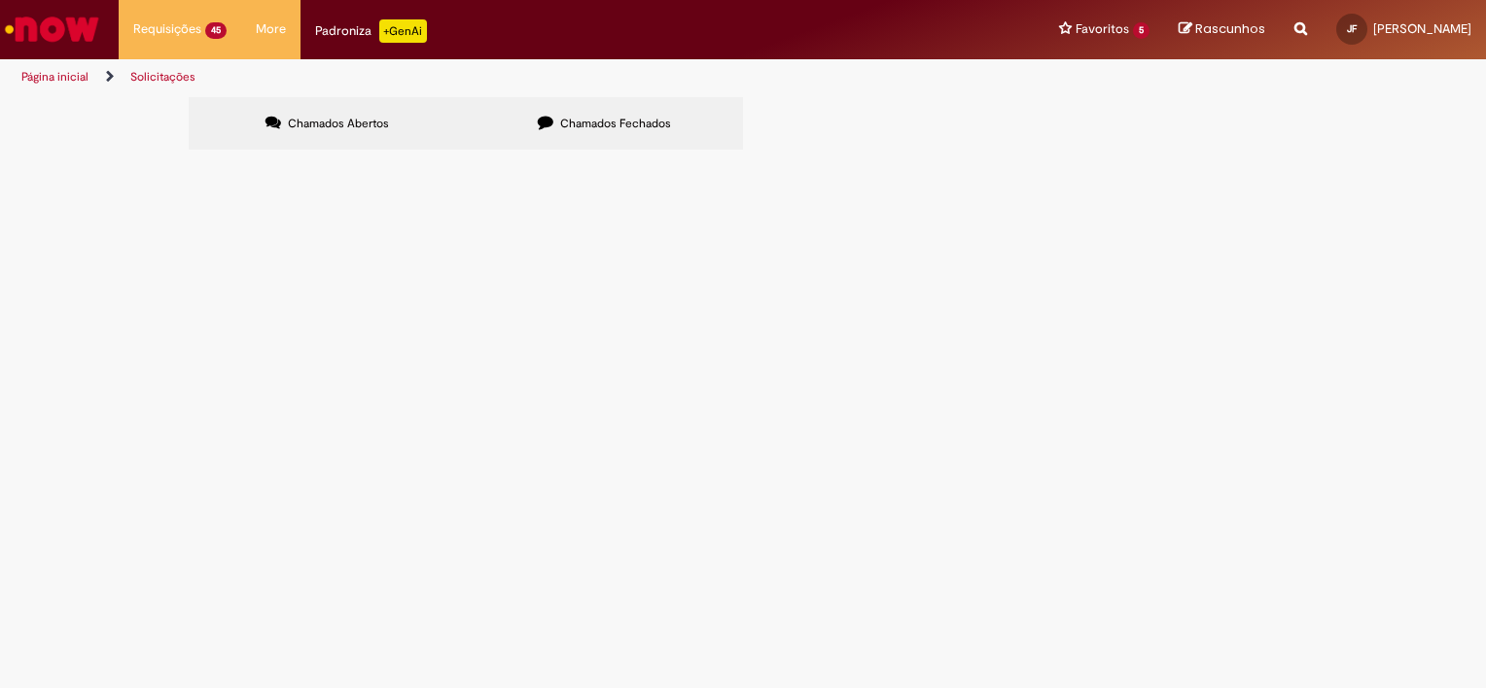
click at [554, 432] on main "Solicitações Chamados Abertos Chamados Fechados Itens solicitados Exportar como…" at bounding box center [743, 392] width 1486 height 592
click at [606, 115] on label "Chamados Fechados" at bounding box center [604, 123] width 277 height 53
click at [365, 129] on span "Chamados Abertos" at bounding box center [338, 124] width 101 height 16
click at [0, 0] on span "R13462570" at bounding box center [0, 0] width 0 height 0
click at [0, 0] on span "Em Tratamento" at bounding box center [0, 0] width 0 height 0
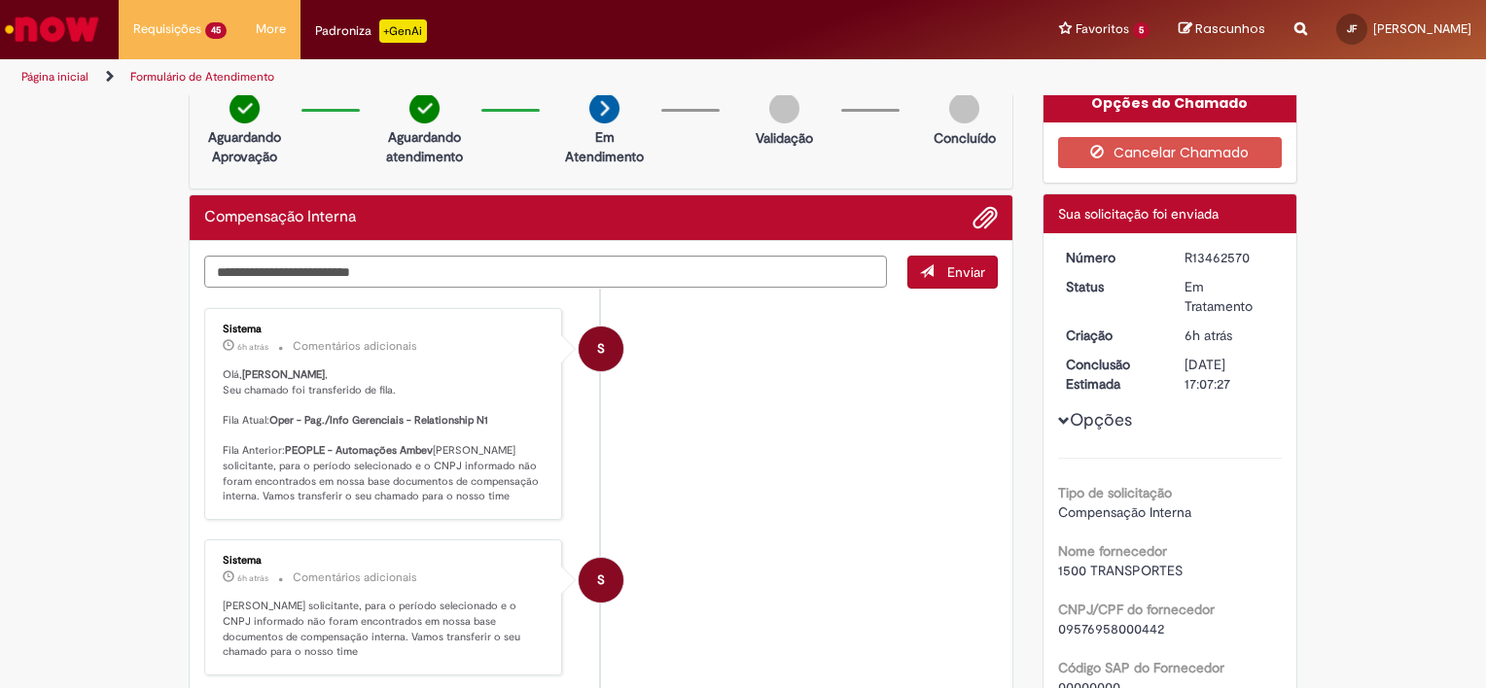
scroll to position [14, 0]
